Goal: Transaction & Acquisition: Purchase product/service

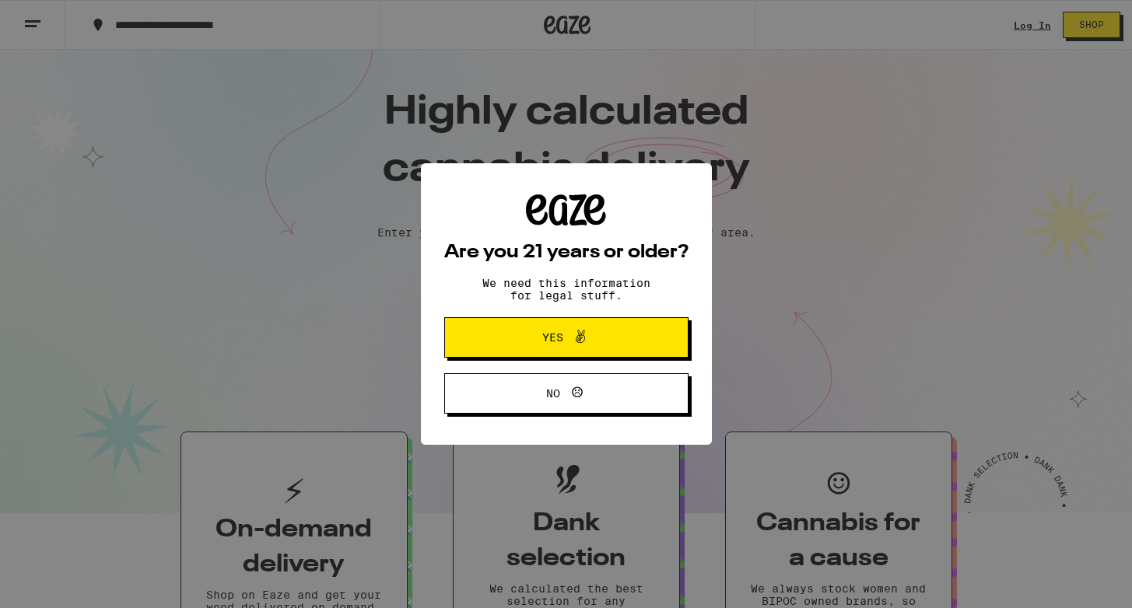
click at [620, 334] on span "Yes" at bounding box center [566, 337] width 118 height 20
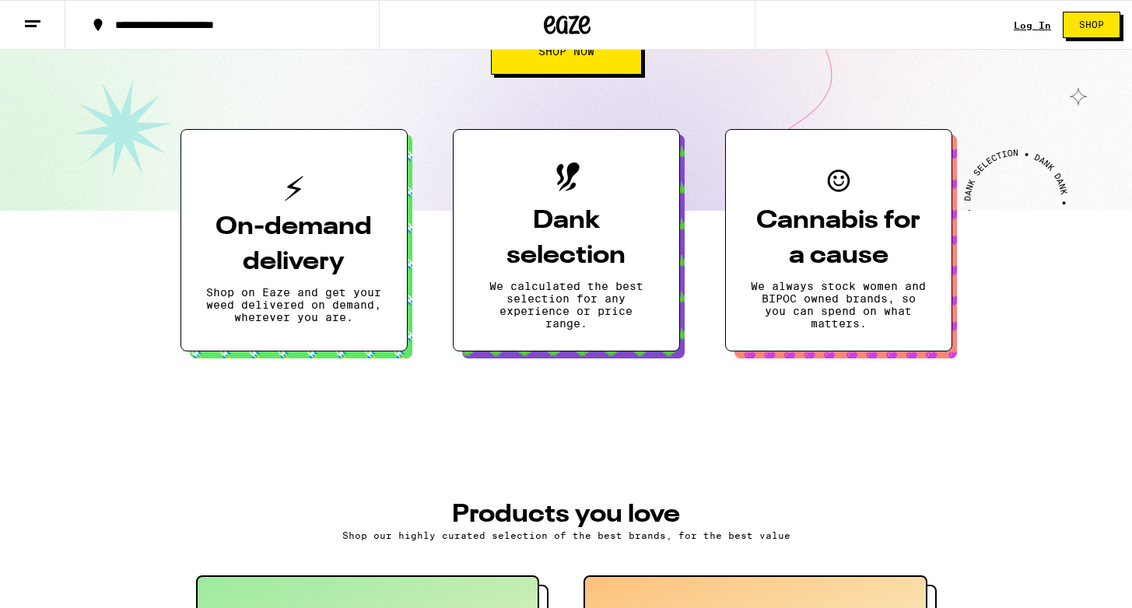
scroll to position [212, 0]
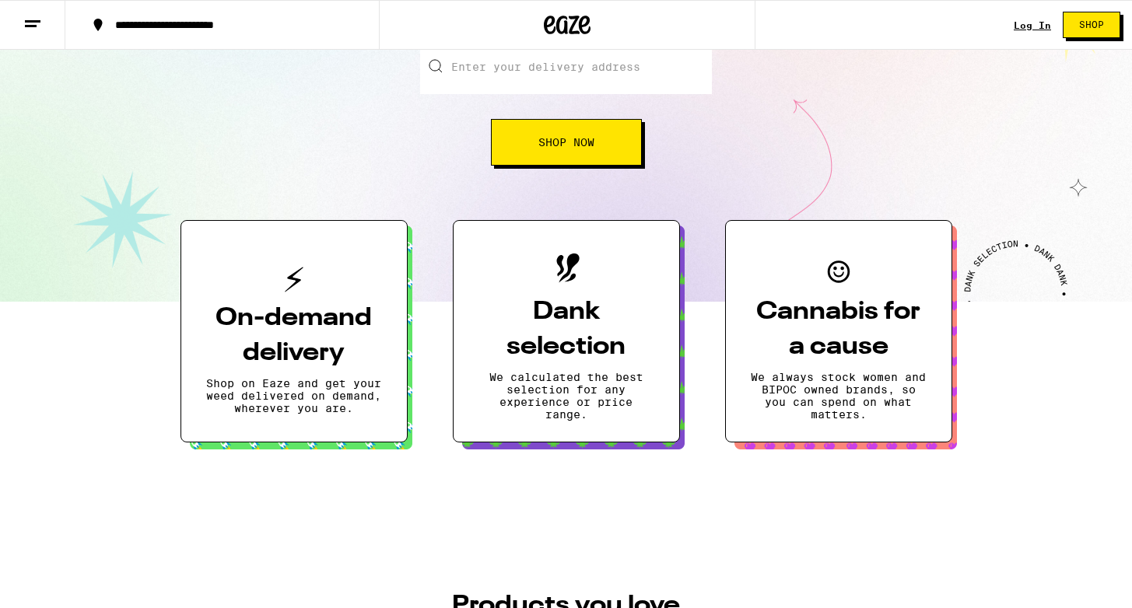
click at [1030, 16] on div "Log In Shop" at bounding box center [1072, 25] width 118 height 50
click at [1041, 29] on link "Log In" at bounding box center [1031, 25] width 37 height 10
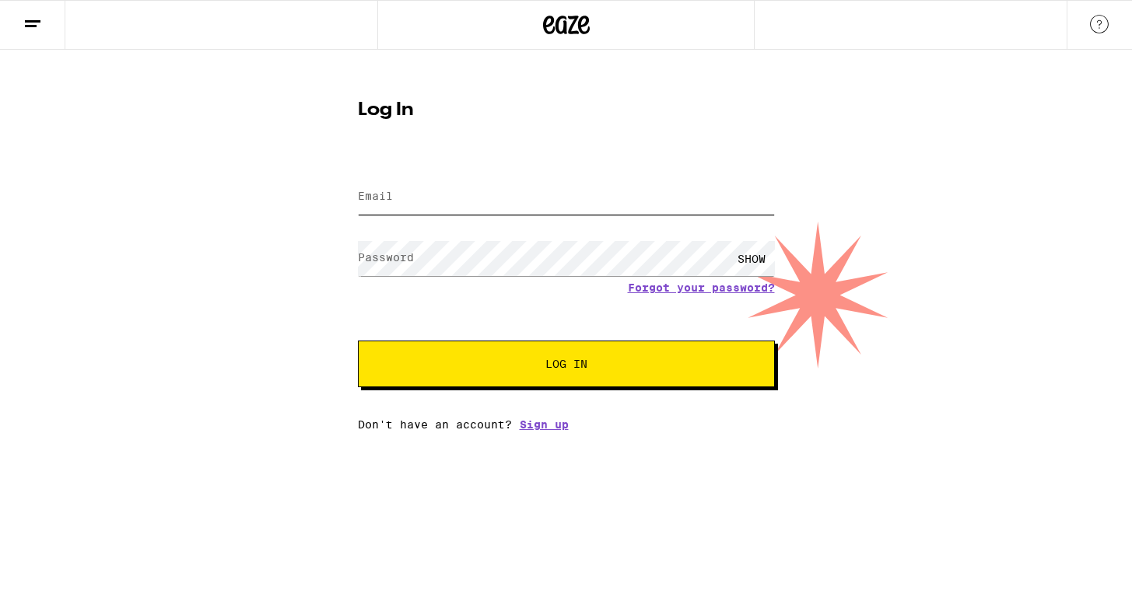
click at [541, 196] on input "Email" at bounding box center [566, 197] width 417 height 35
type input "manyasophia@gmail.com"
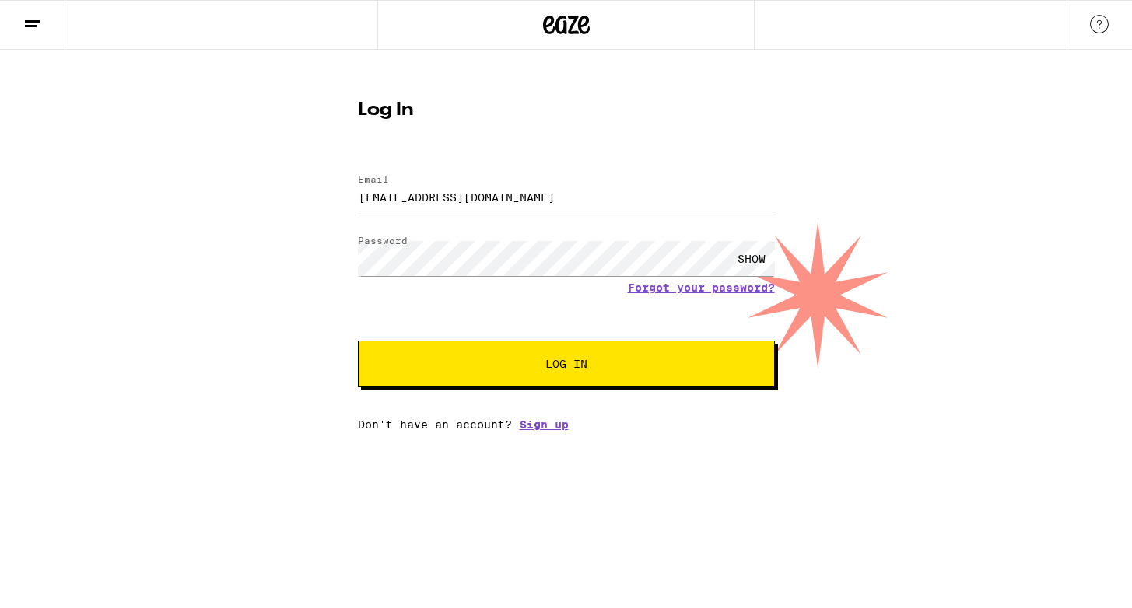
click at [562, 350] on button "Log In" at bounding box center [566, 364] width 417 height 47
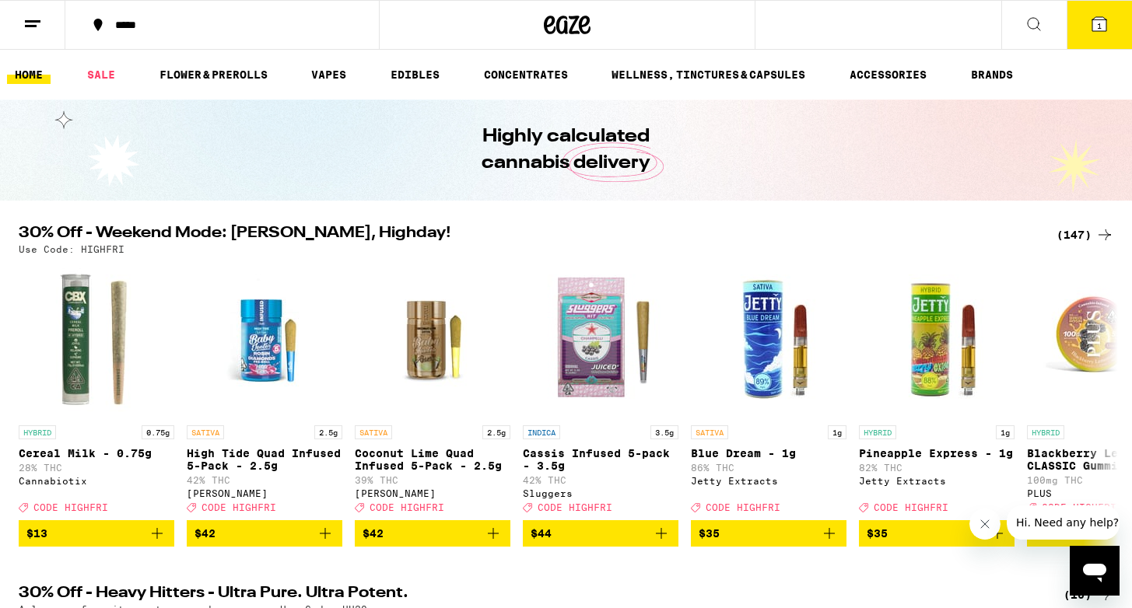
click at [1112, 37] on button "1" at bounding box center [1098, 25] width 65 height 48
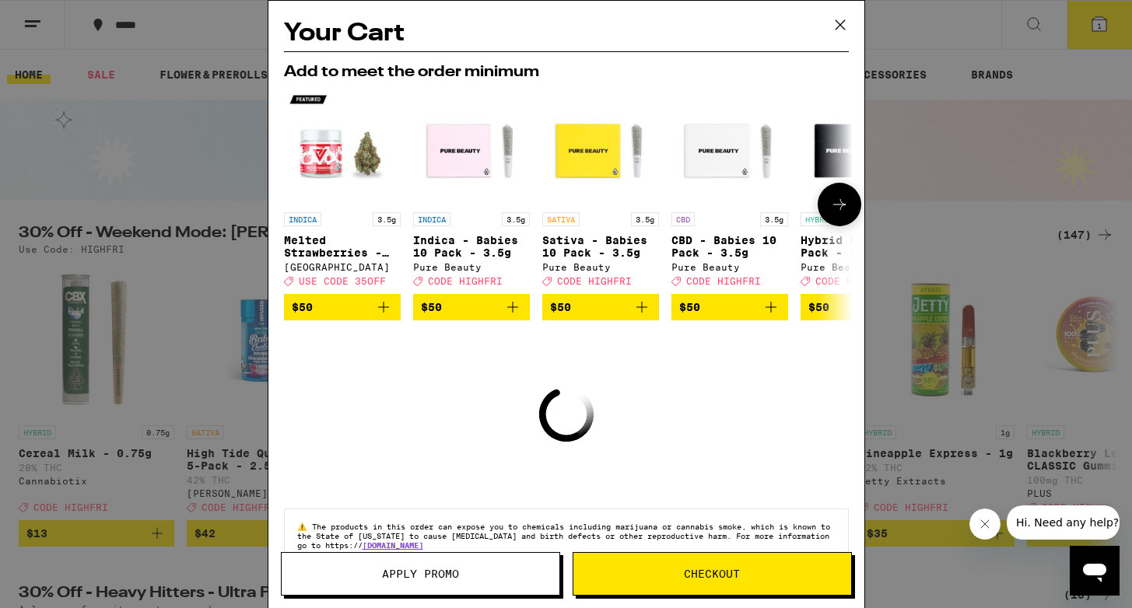
click at [832, 206] on icon at bounding box center [839, 204] width 19 height 19
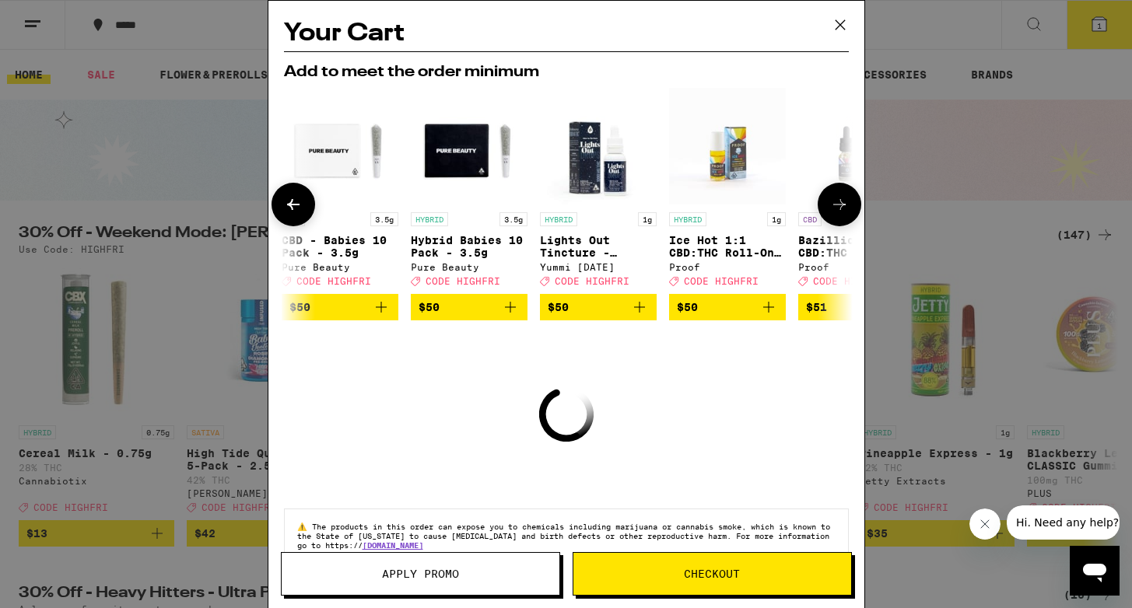
scroll to position [0, 395]
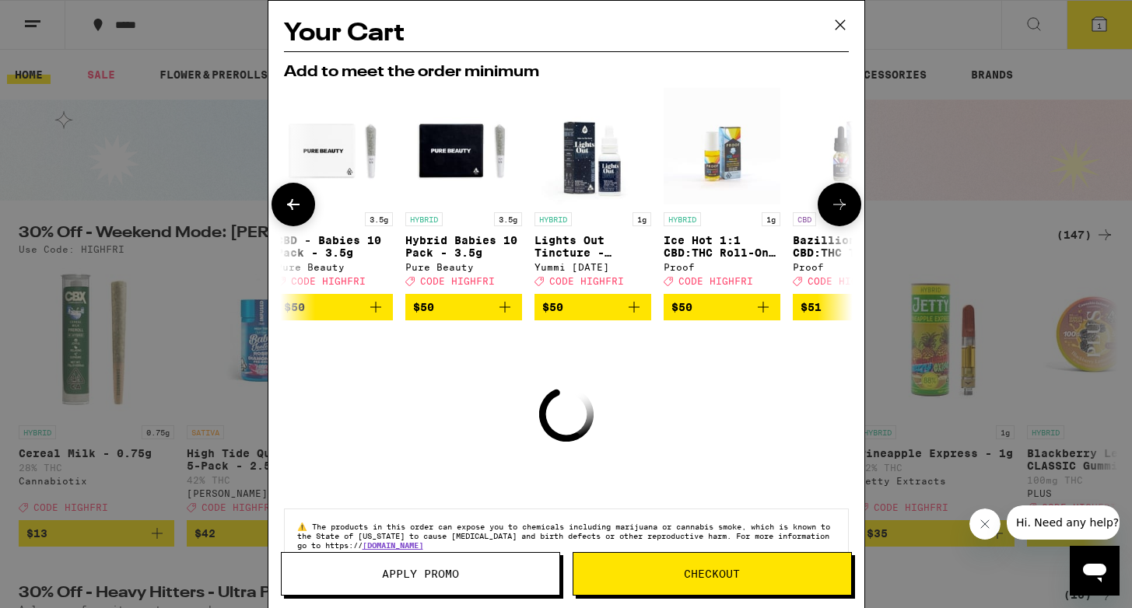
click at [290, 207] on icon at bounding box center [293, 204] width 12 height 11
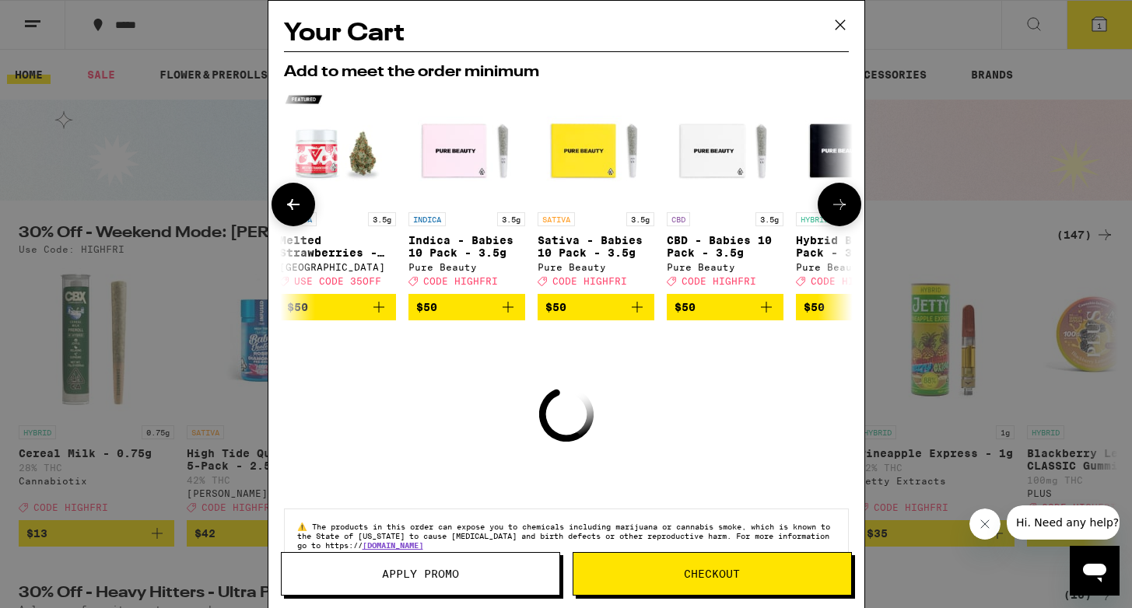
scroll to position [0, 0]
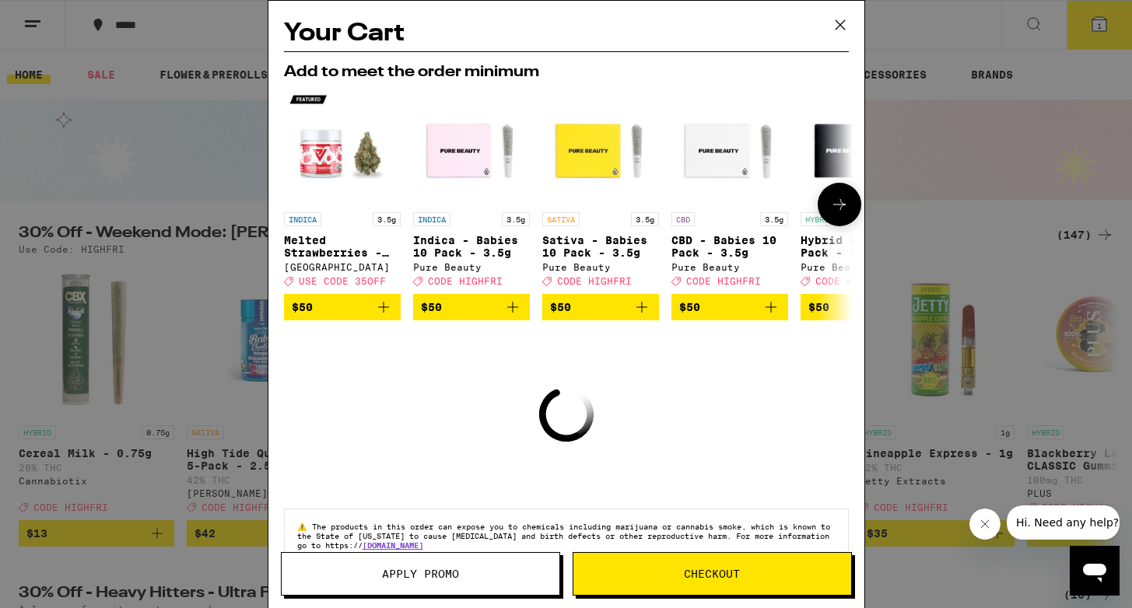
click at [639, 317] on icon "Add to bag" at bounding box center [641, 307] width 19 height 19
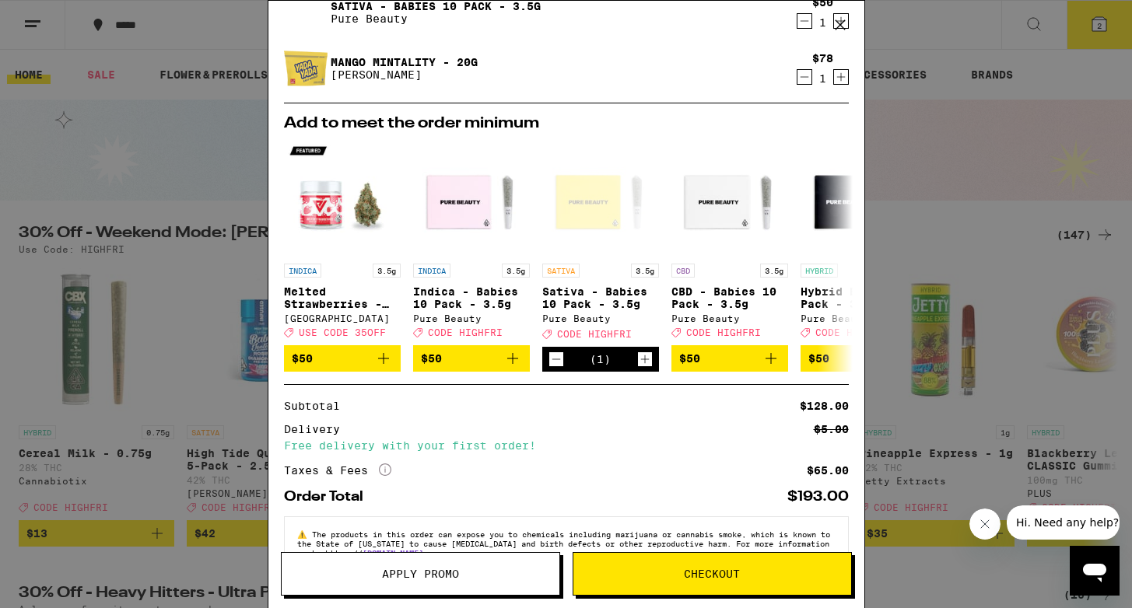
scroll to position [63, 0]
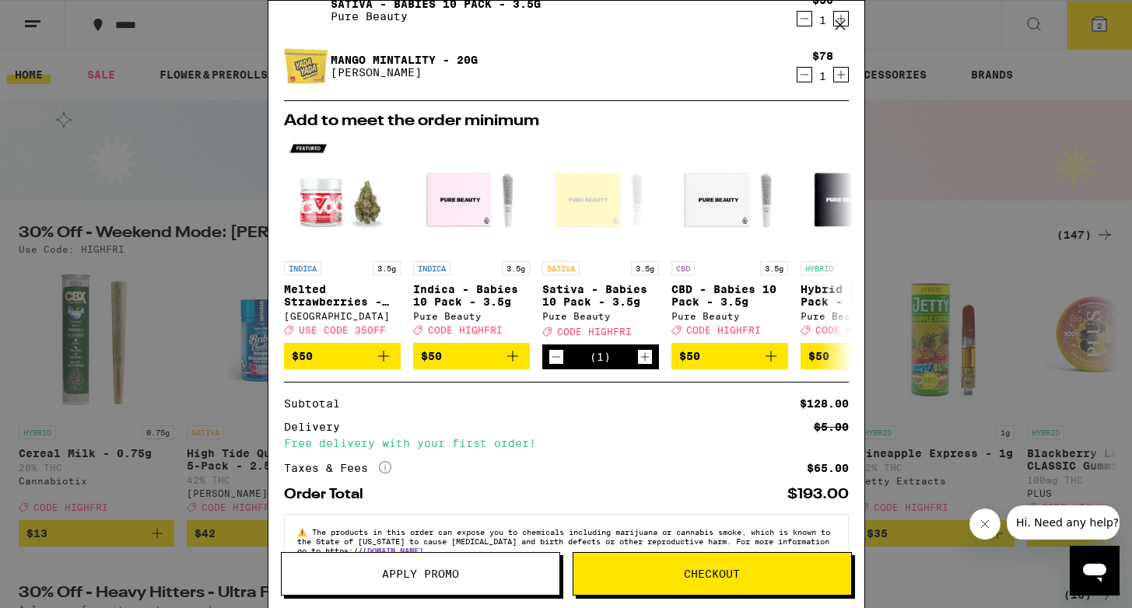
click at [727, 574] on span "Checkout" at bounding box center [712, 574] width 56 height 11
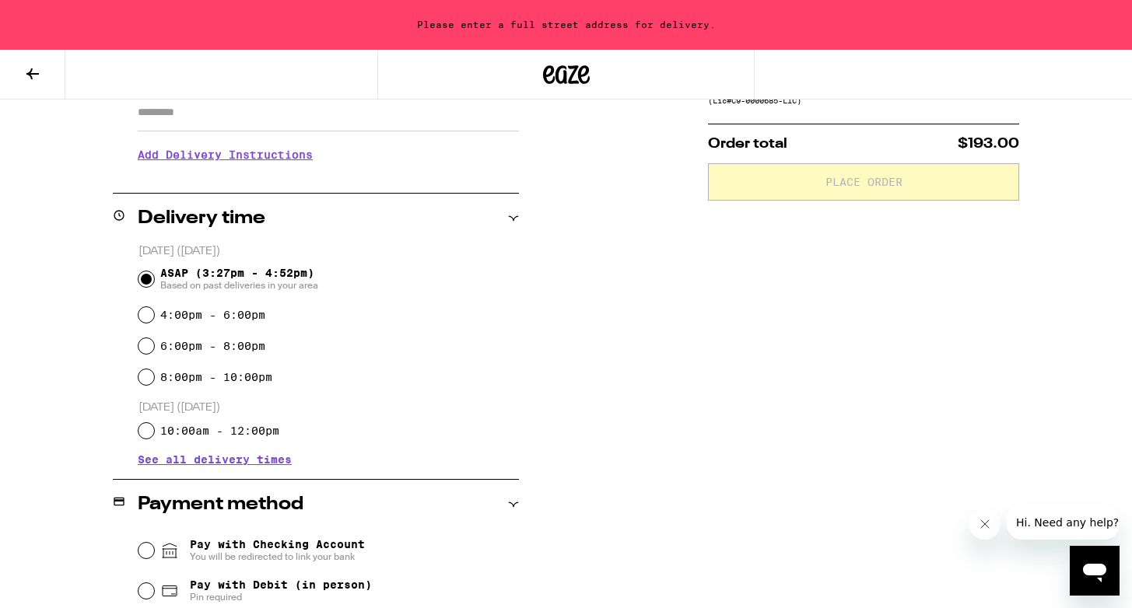
scroll to position [141, 0]
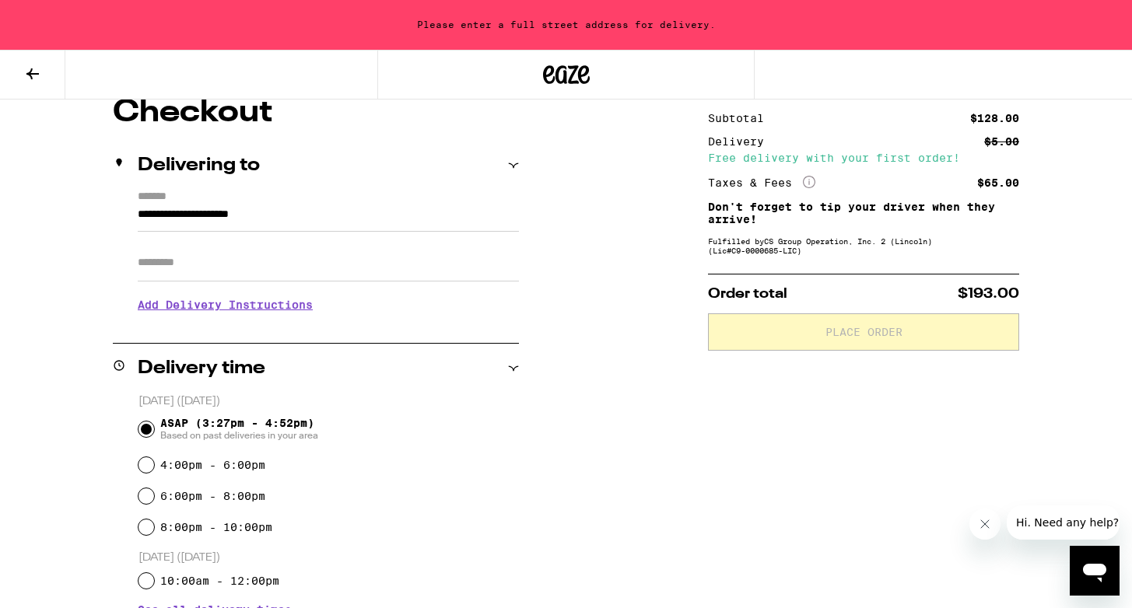
click at [320, 212] on input "**********" at bounding box center [328, 218] width 381 height 26
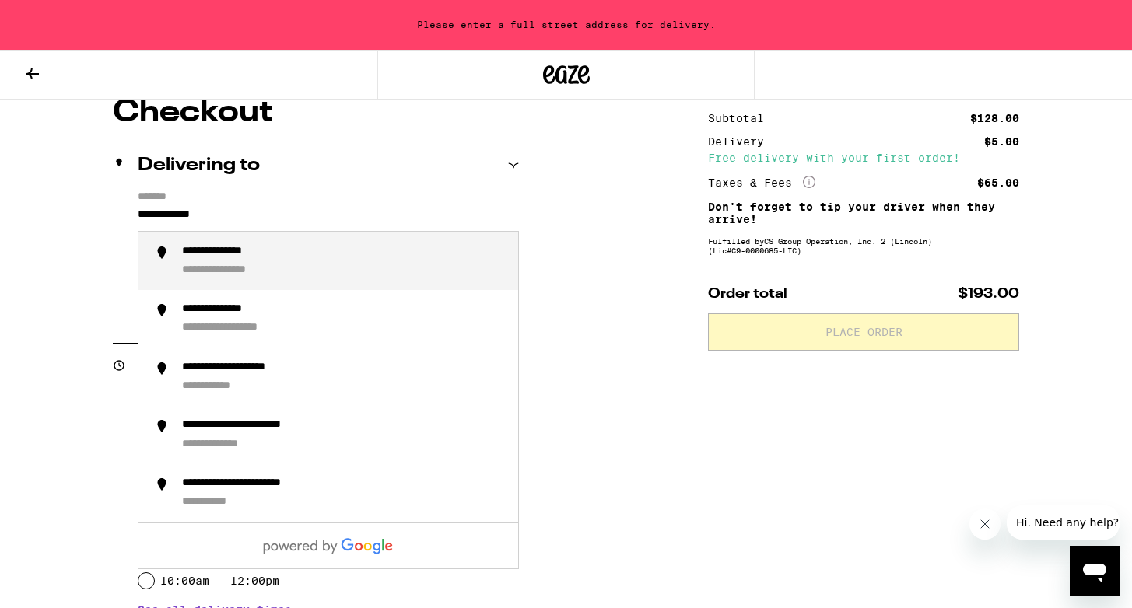
click at [320, 278] on div "**********" at bounding box center [344, 261] width 324 height 33
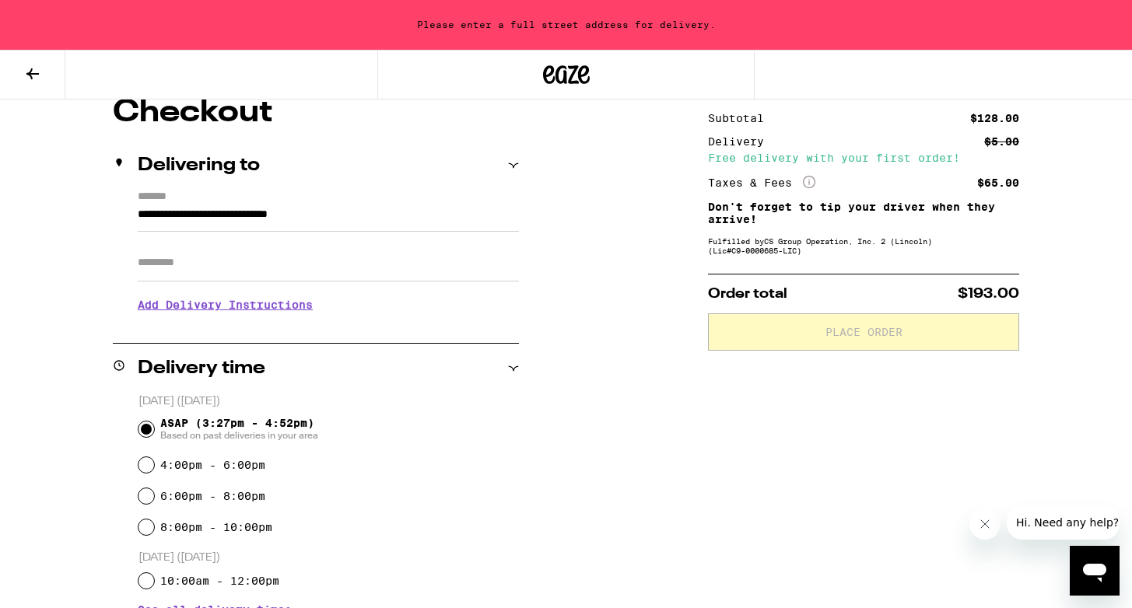
type input "**********"
click at [292, 269] on input "Apt/Suite" at bounding box center [328, 262] width 381 height 37
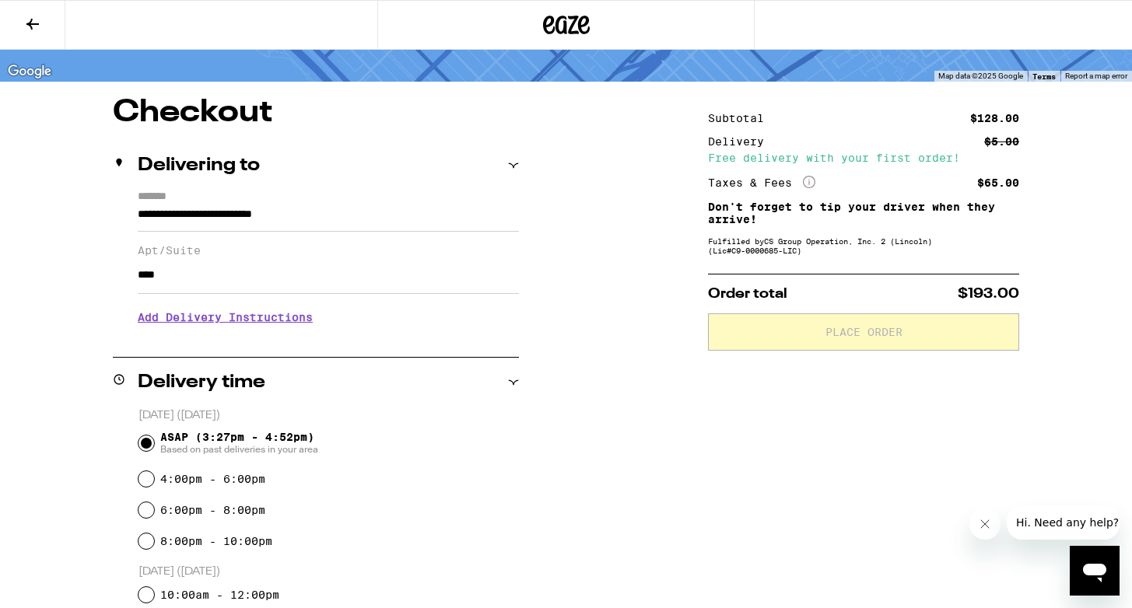
type input "****"
click at [268, 328] on h3 "Add Delivery Instructions" at bounding box center [328, 317] width 381 height 36
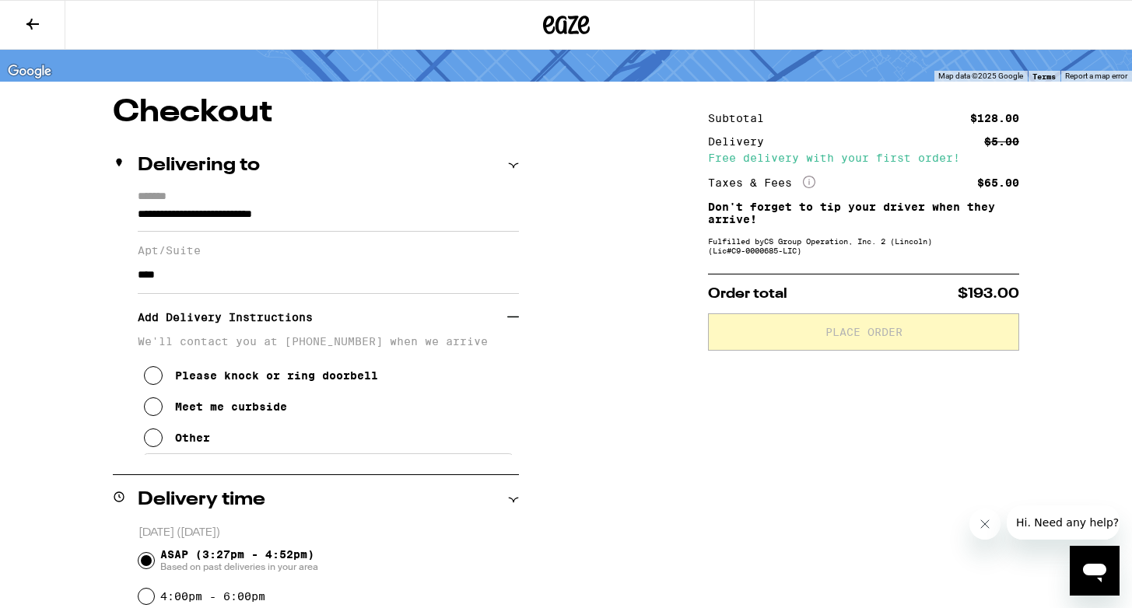
click at [222, 382] on div "Please knock or ring doorbell" at bounding box center [276, 375] width 203 height 12
click at [225, 347] on p "We'll contact you at [PHONE_NUMBER] when we arrive" at bounding box center [328, 341] width 381 height 12
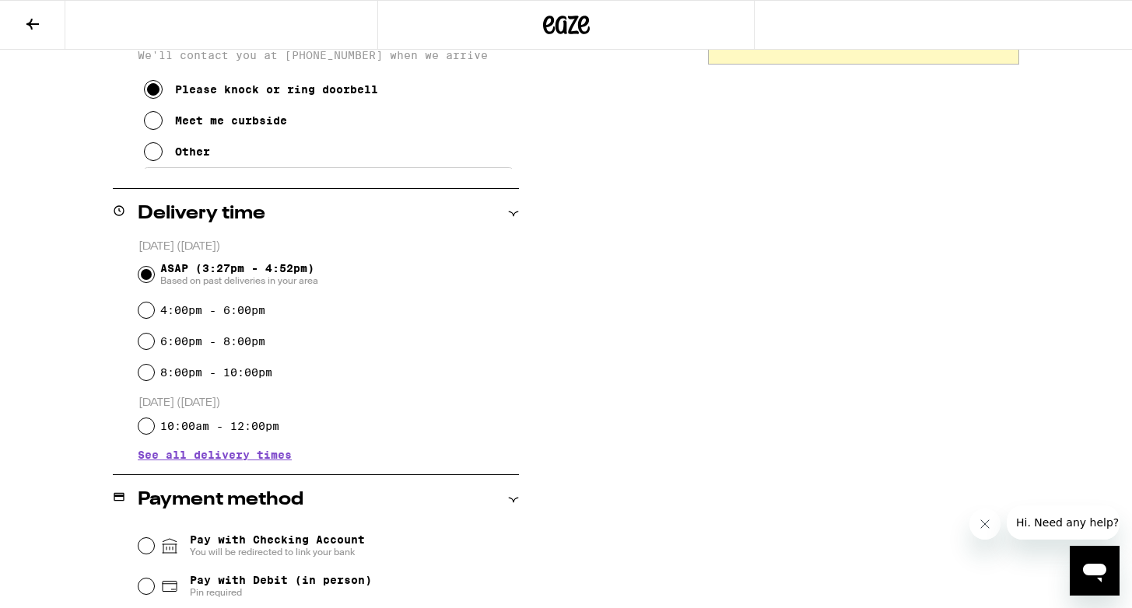
scroll to position [557, 0]
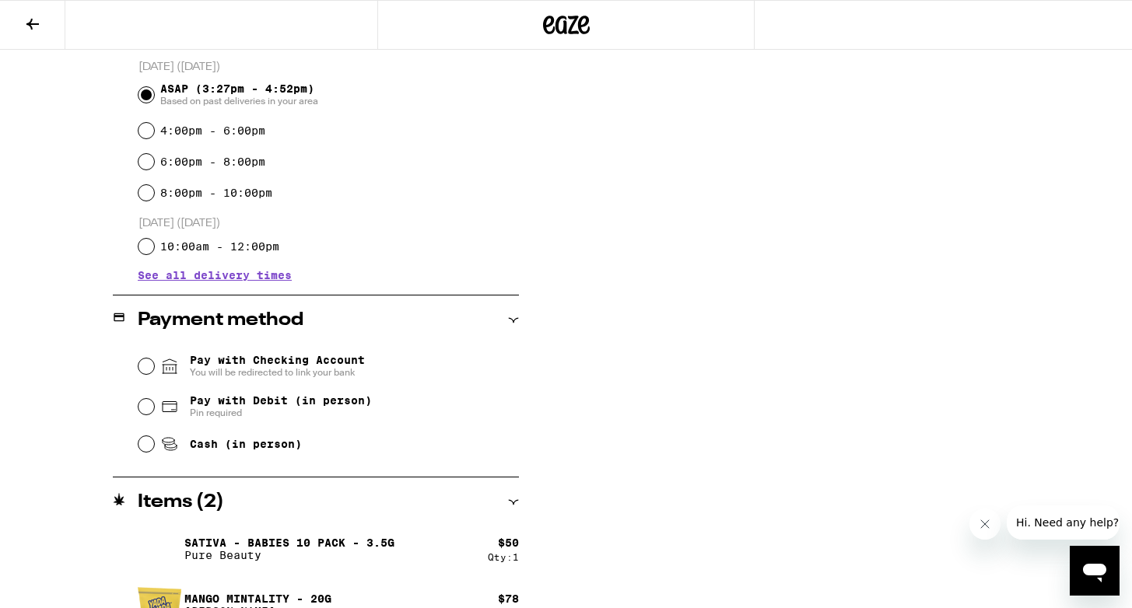
click at [315, 361] on span "Pay with Checking Account You will be redirected to link your bank" at bounding box center [277, 366] width 175 height 25
click at [154, 361] on input "Pay with Checking Account You will be redirected to link your bank" at bounding box center [146, 367] width 16 height 16
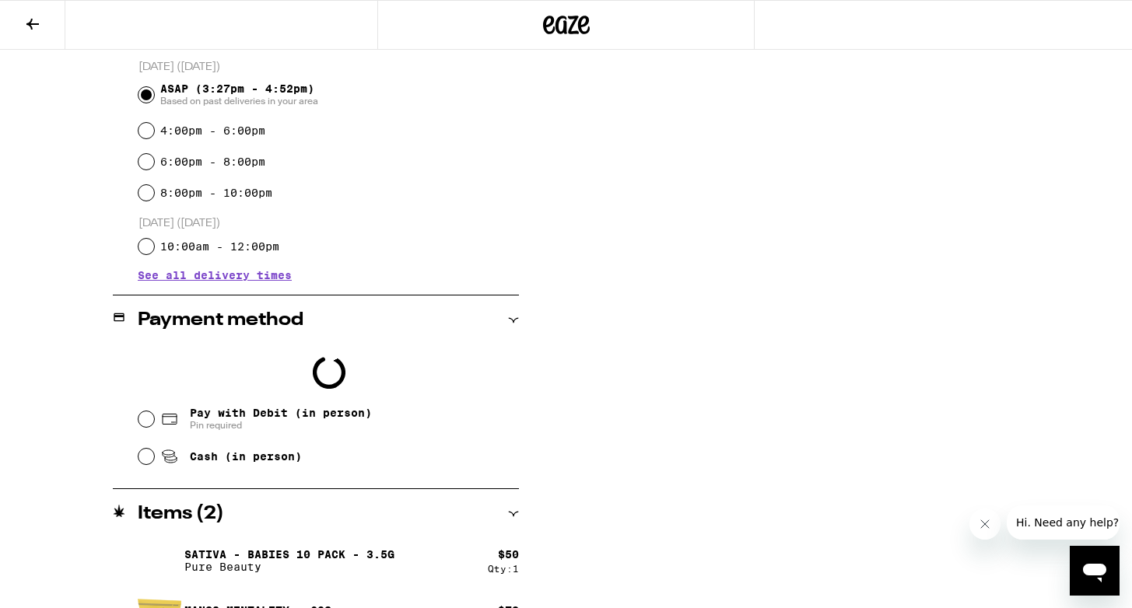
scroll to position [600, 0]
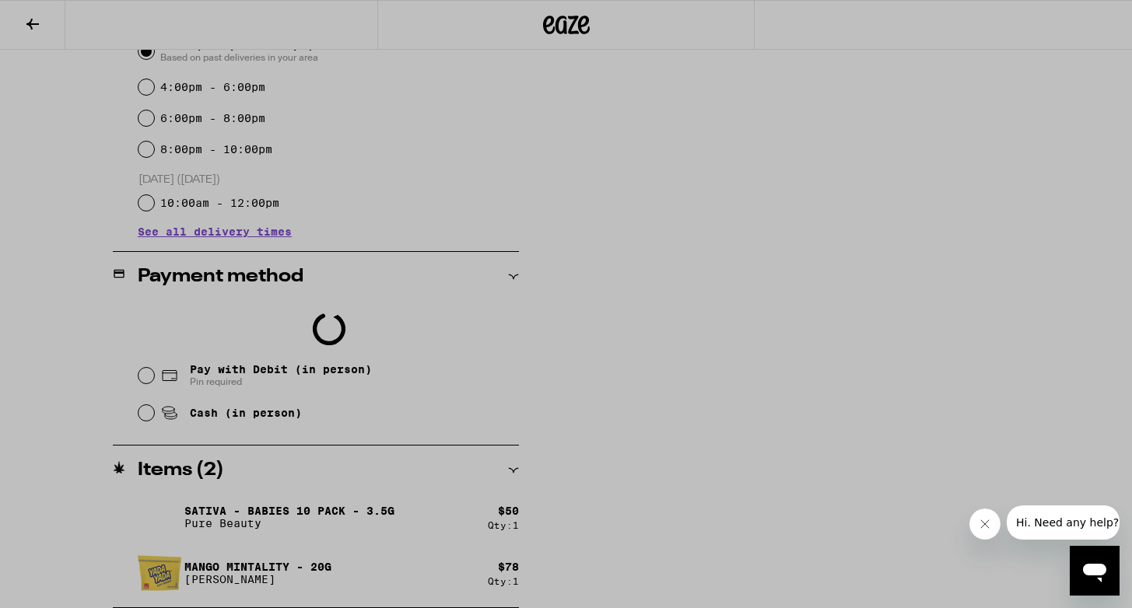
click at [729, 42] on div at bounding box center [566, 304] width 1132 height 608
click at [26, 24] on div at bounding box center [566, 304] width 1132 height 608
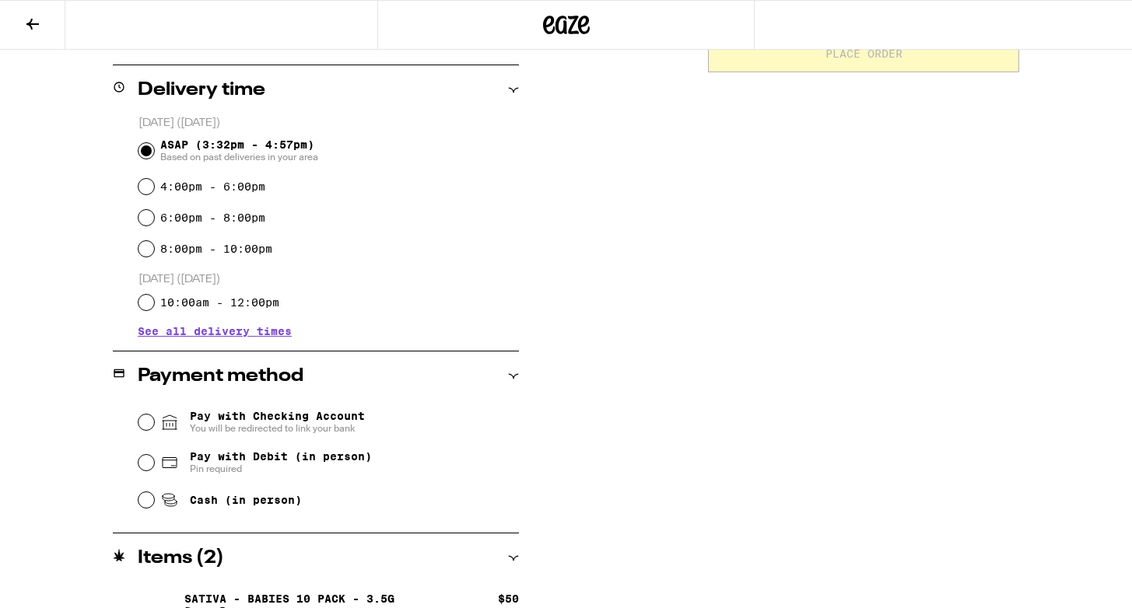
scroll to position [436, 0]
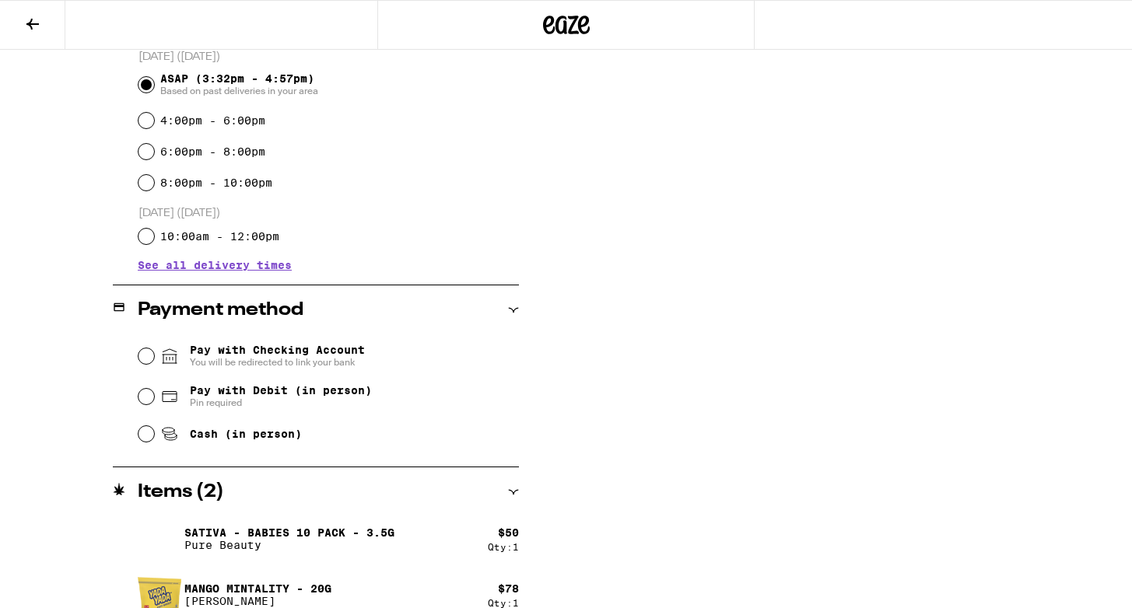
click at [293, 393] on span "Pay with Debit (in person)" at bounding box center [281, 390] width 182 height 12
click at [154, 393] on input "Pay with Debit (in person) Pin required" at bounding box center [146, 397] width 16 height 16
radio input "true"
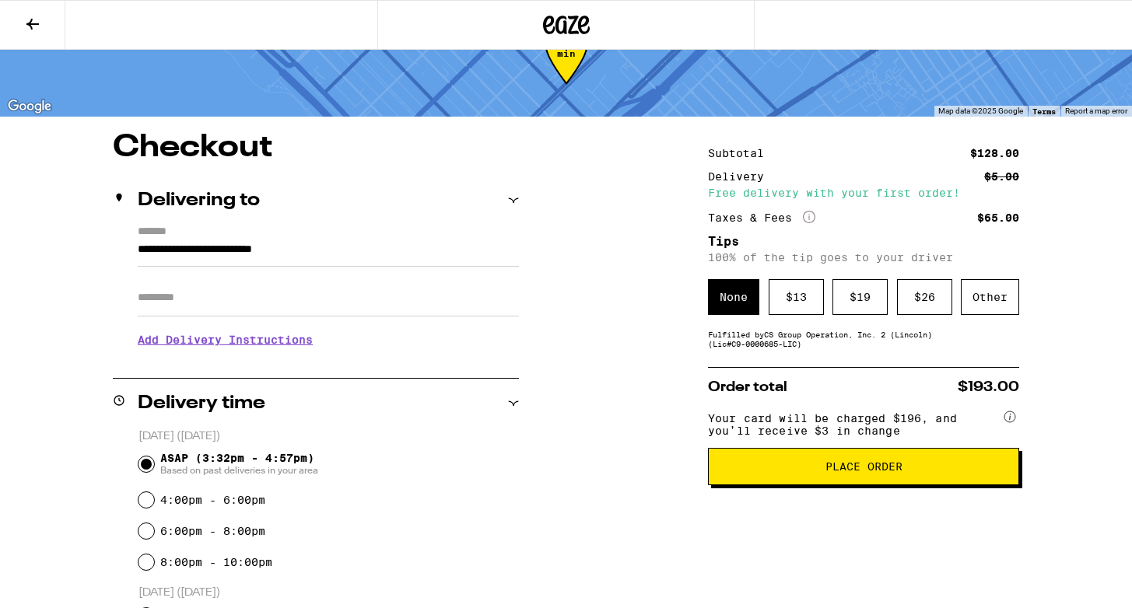
scroll to position [0, 0]
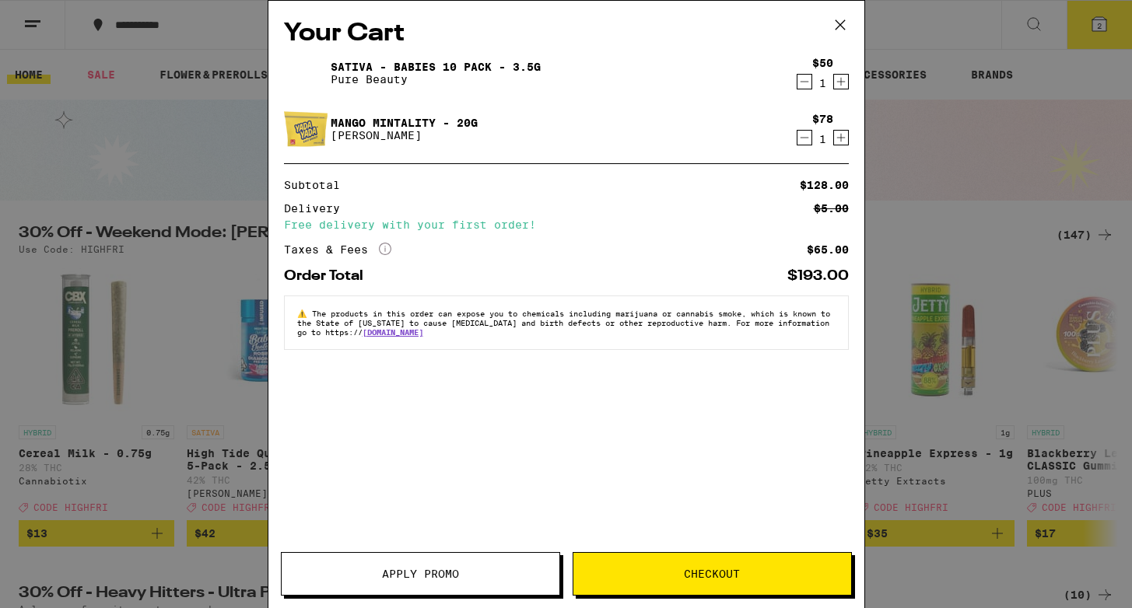
click at [362, 562] on button "Apply Promo" at bounding box center [420, 574] width 279 height 44
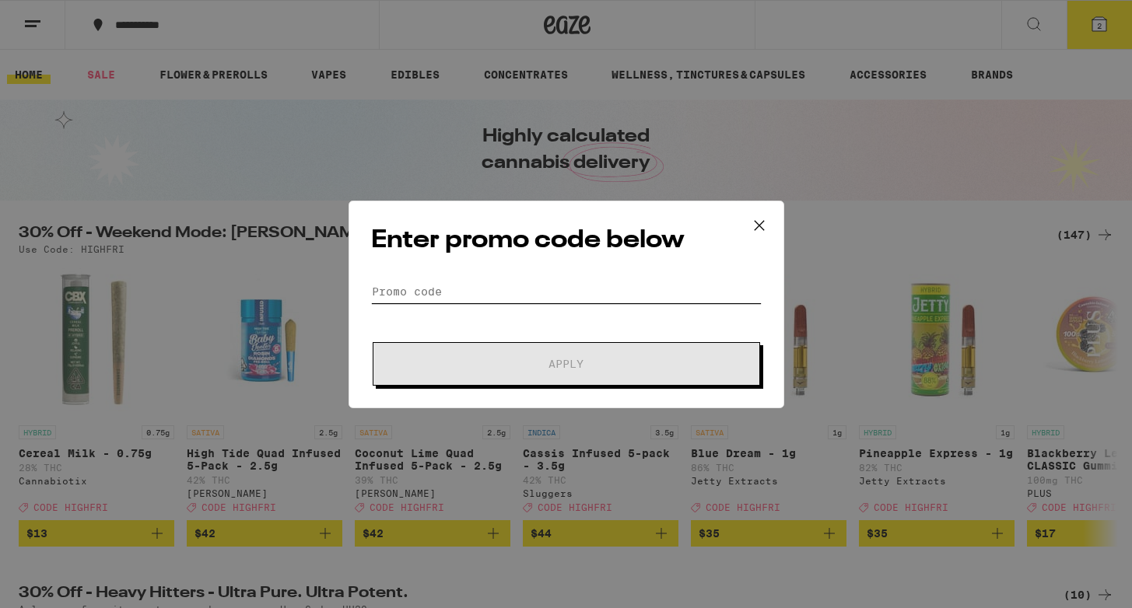
click at [441, 287] on input "Promo Code" at bounding box center [566, 291] width 390 height 23
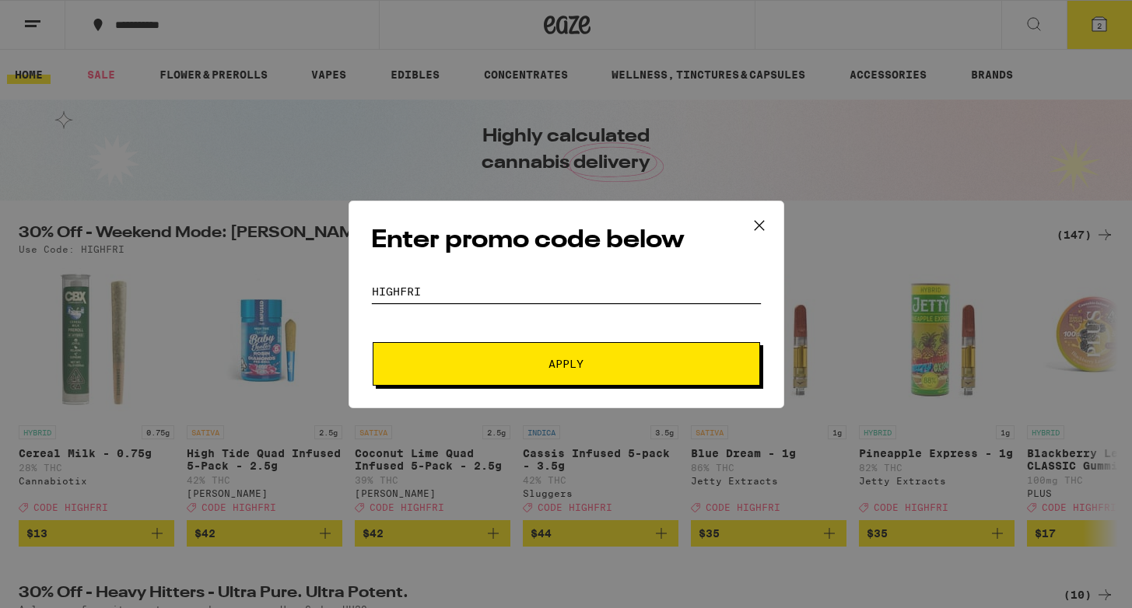
type input "highfri"
click at [373, 342] on button "Apply" at bounding box center [566, 364] width 387 height 44
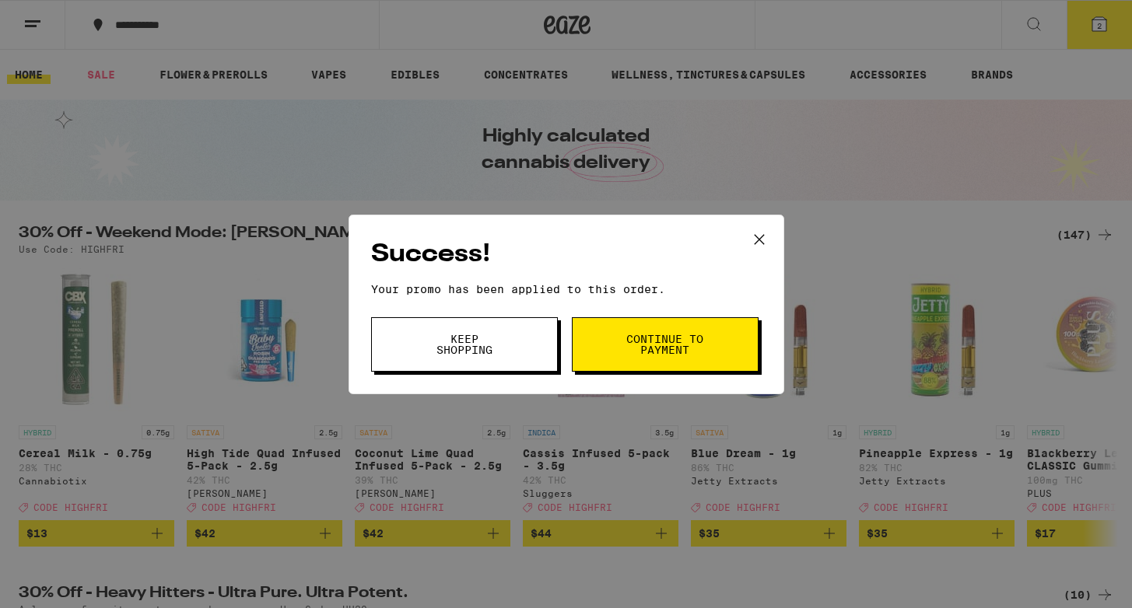
click at [642, 351] on span "Continue to payment" at bounding box center [664, 345] width 79 height 22
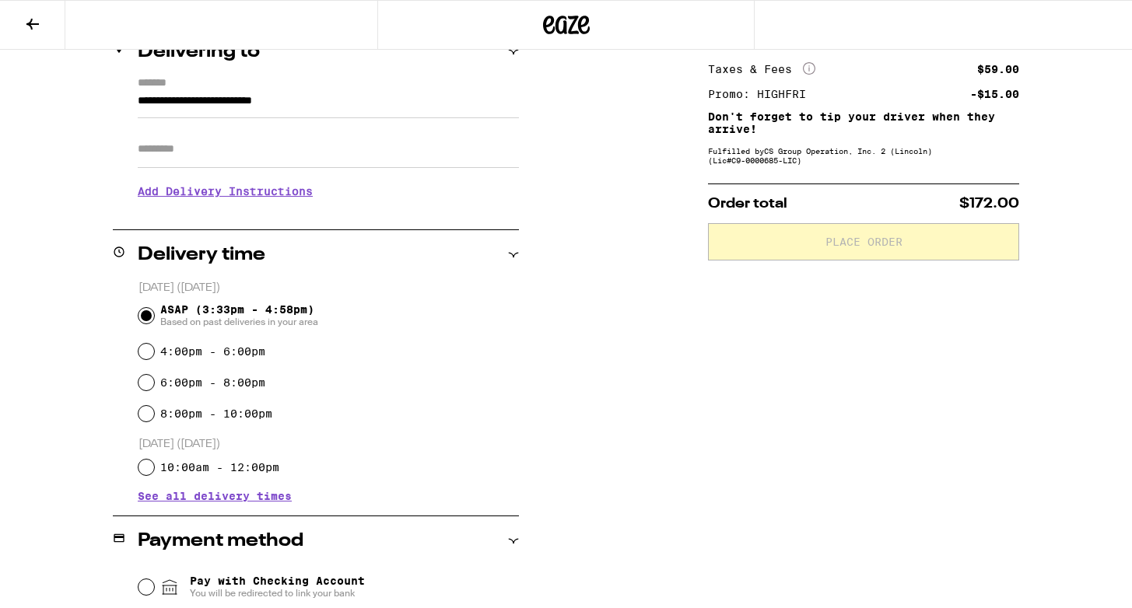
scroll to position [334, 0]
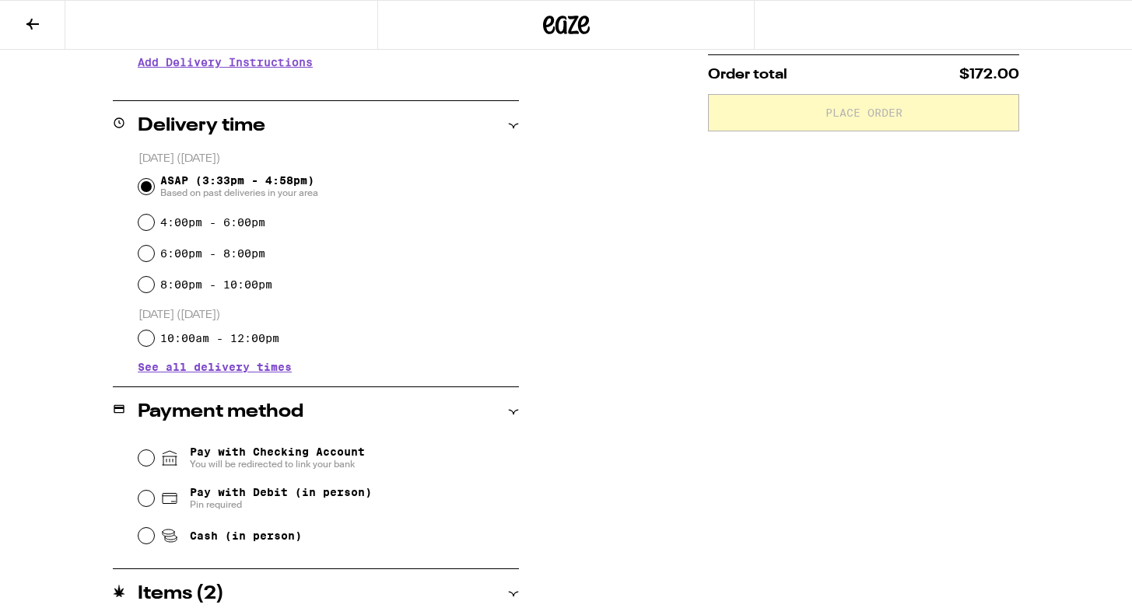
click at [264, 499] on span "Pay with Debit (in person)" at bounding box center [281, 492] width 182 height 12
click at [154, 499] on input "Pay with Debit (in person) Pin required" at bounding box center [146, 499] width 16 height 16
radio input "true"
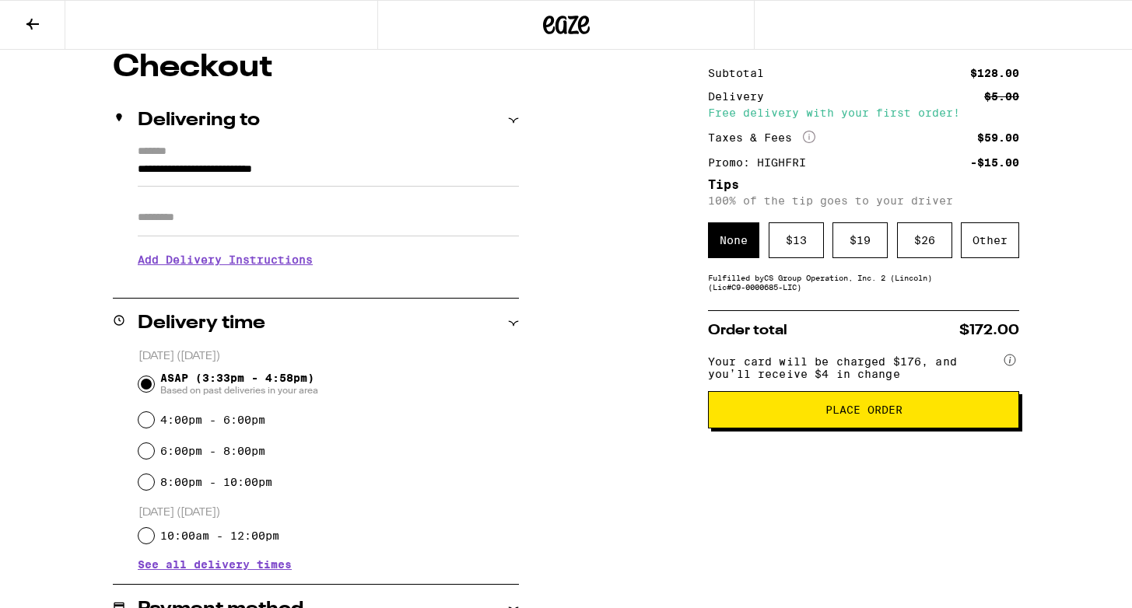
scroll to position [133, 0]
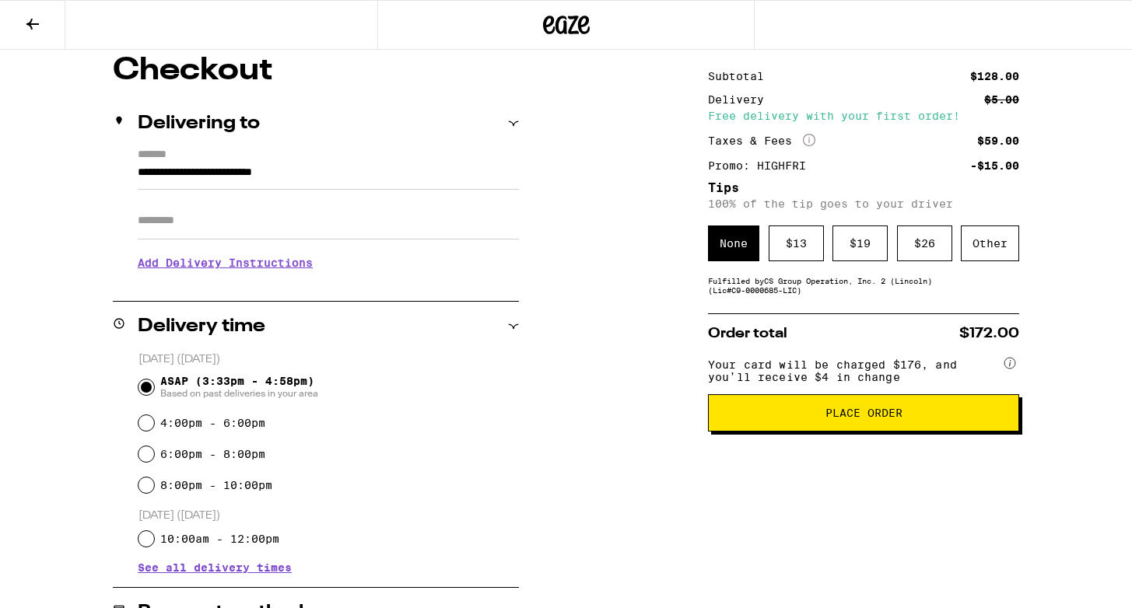
click at [278, 207] on input "Apt/Suite" at bounding box center [328, 220] width 381 height 37
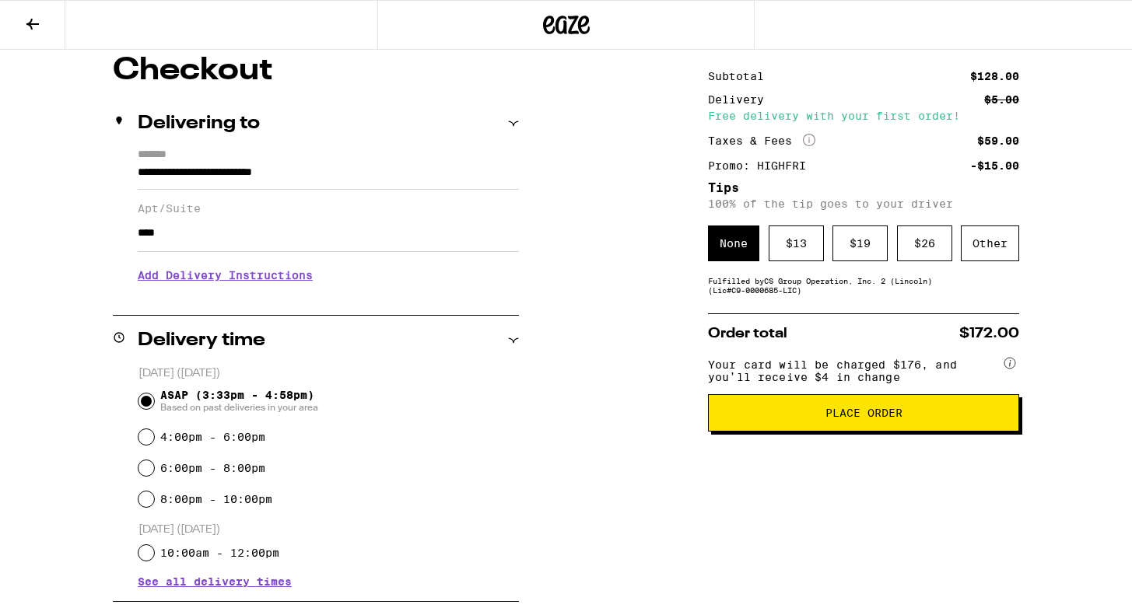
type input "****"
click at [259, 274] on h3 "Add Delivery Instructions" at bounding box center [328, 275] width 381 height 36
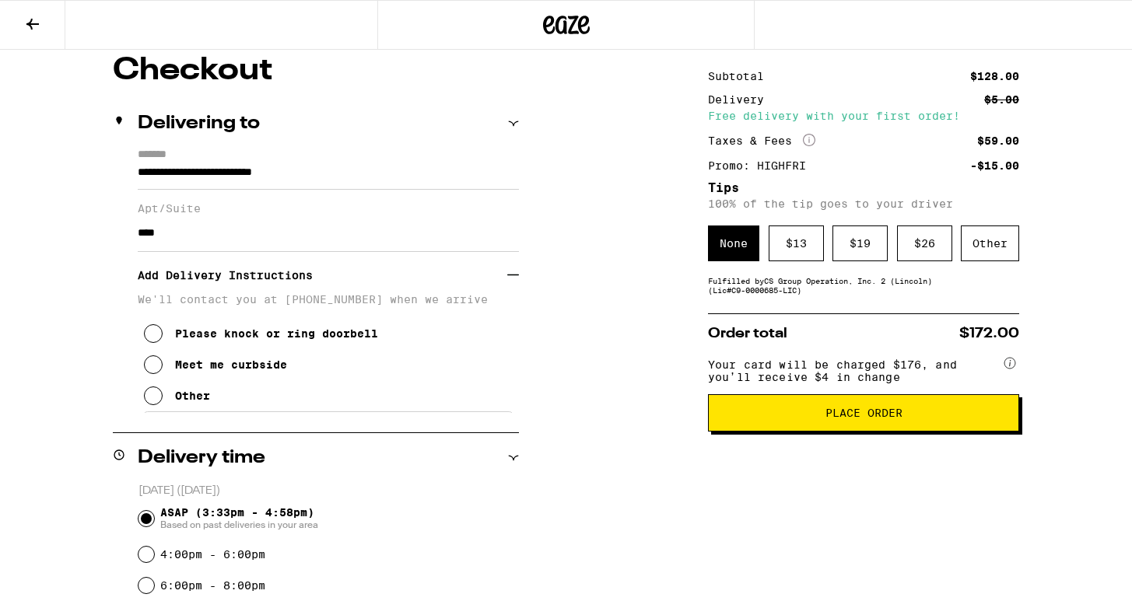
click at [263, 337] on div "Please knock or ring doorbell" at bounding box center [276, 333] width 203 height 12
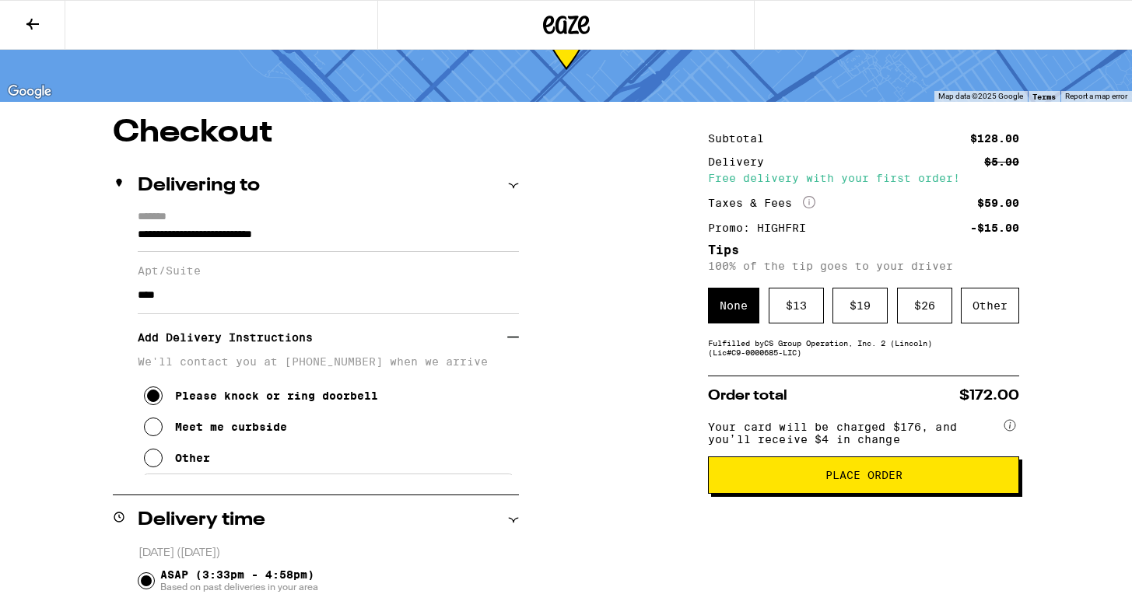
scroll to position [72, 0]
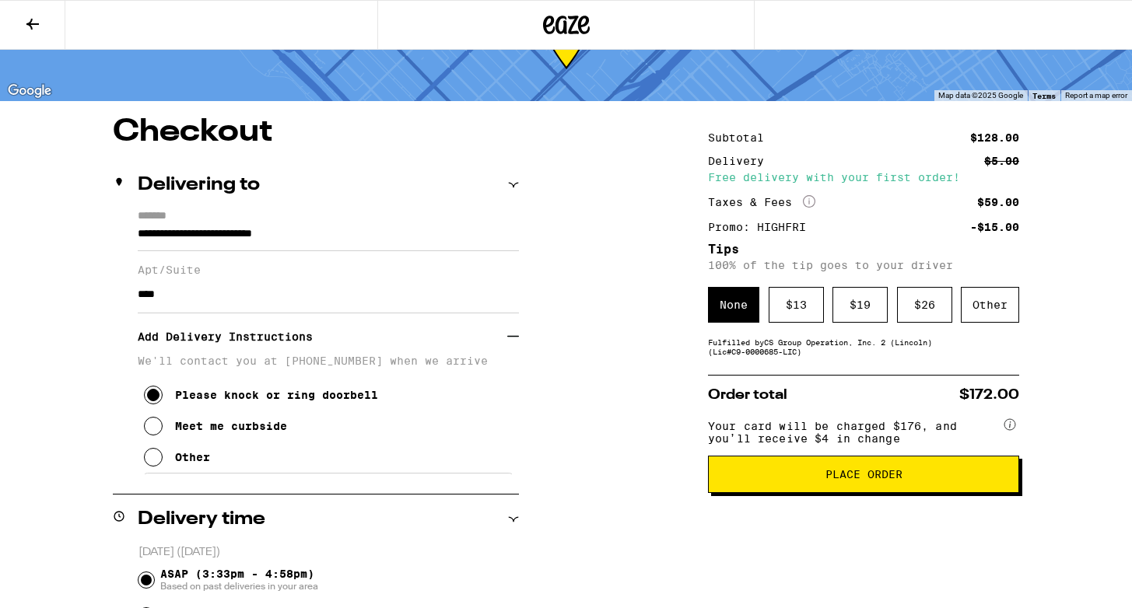
click at [794, 493] on button "Place Order" at bounding box center [863, 474] width 311 height 37
